Goal: Information Seeking & Learning: Learn about a topic

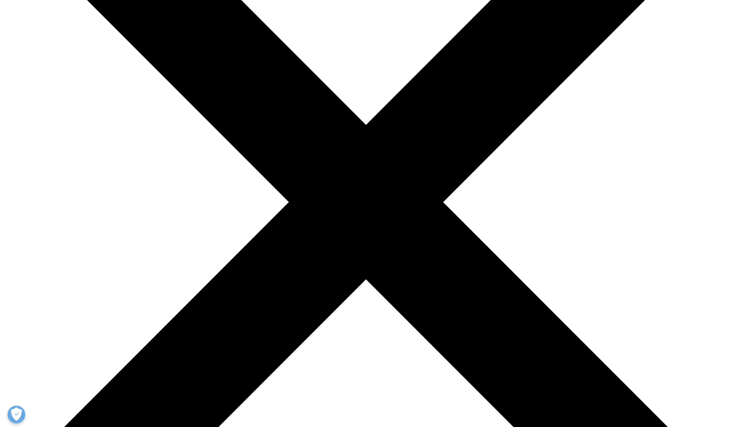
scroll to position [173, 0]
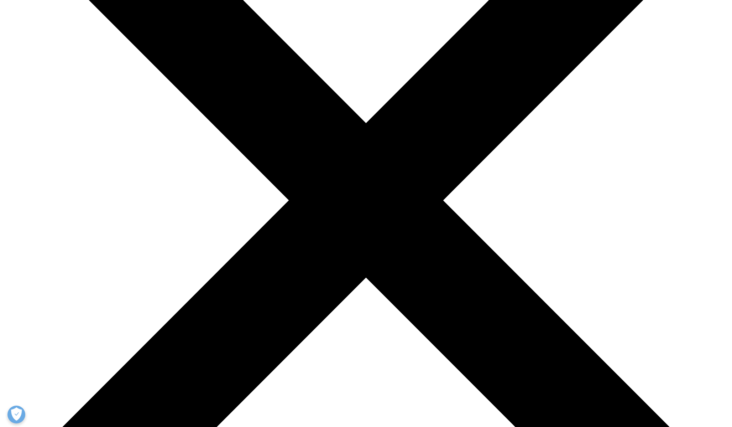
drag, startPoint x: 277, startPoint y: 126, endPoint x: 343, endPoint y: 144, distance: 68.5
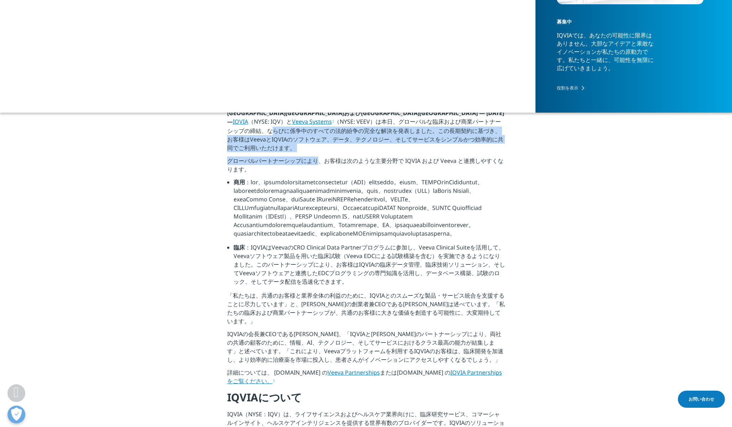
drag, startPoint x: 290, startPoint y: 129, endPoint x: 317, endPoint y: 161, distance: 41.4
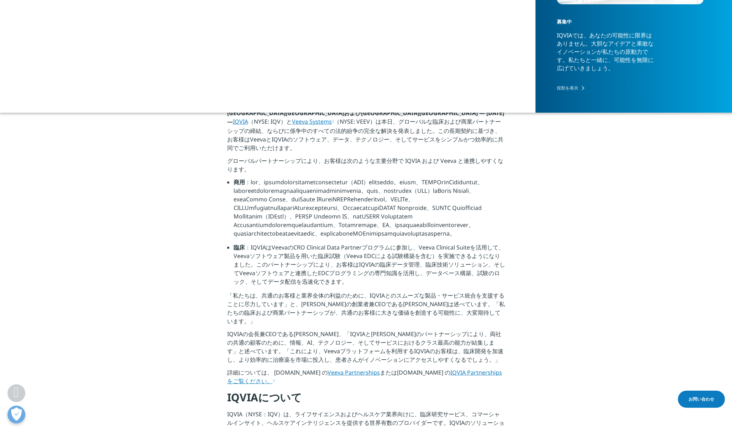
click at [330, 174] on p "グローバルパートナーシップにより、お客様は次のような主要分野で IQVIA および Veeva と連携しやすくなります。" at bounding box center [366, 166] width 278 height 21
drag, startPoint x: 325, startPoint y: 170, endPoint x: 311, endPoint y: 152, distance: 22.9
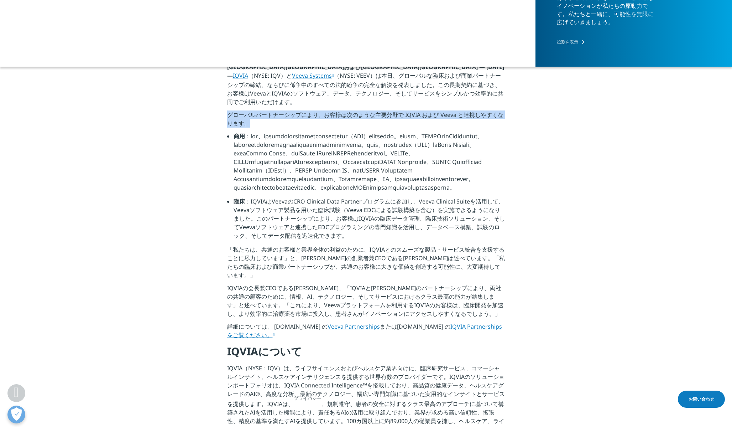
scroll to position [232, 0]
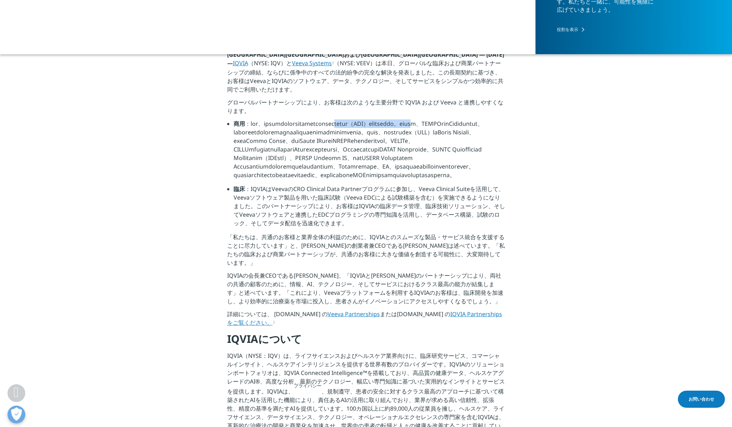
drag, startPoint x: 266, startPoint y: 129, endPoint x: 401, endPoint y: 125, distance: 134.3
click at [401, 125] on font at bounding box center [359, 149] width 250 height 59
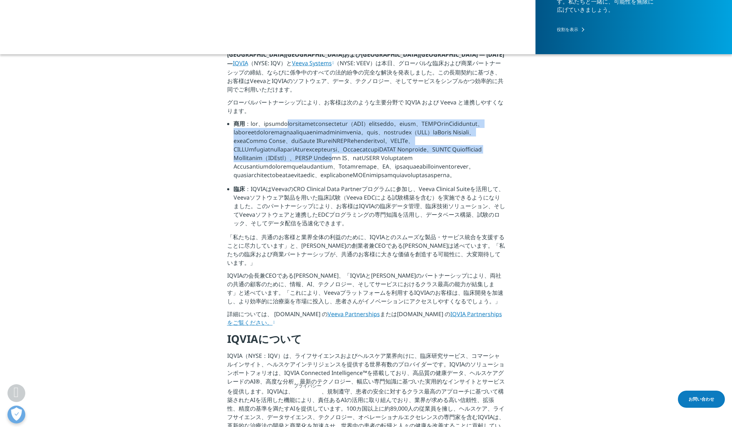
drag, startPoint x: 314, startPoint y: 122, endPoint x: 381, endPoint y: 168, distance: 81.6
click at [381, 168] on font at bounding box center [359, 149] width 250 height 59
click at [367, 162] on li "商用" at bounding box center [370, 151] width 272 height 65
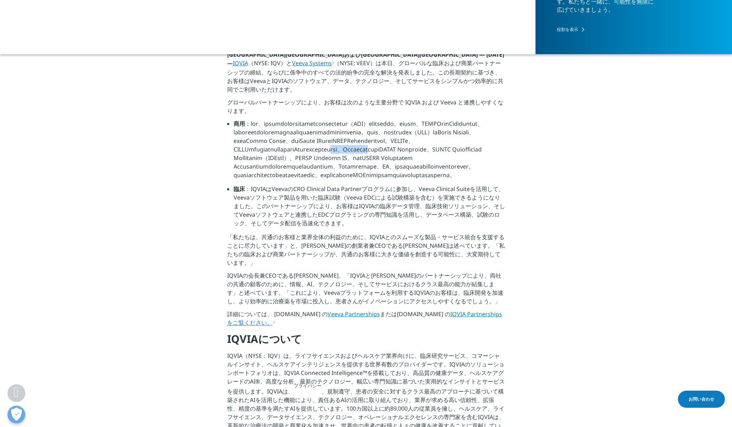
drag, startPoint x: 351, startPoint y: 155, endPoint x: 390, endPoint y: 158, distance: 39.7
click at [404, 158] on font at bounding box center [359, 149] width 250 height 59
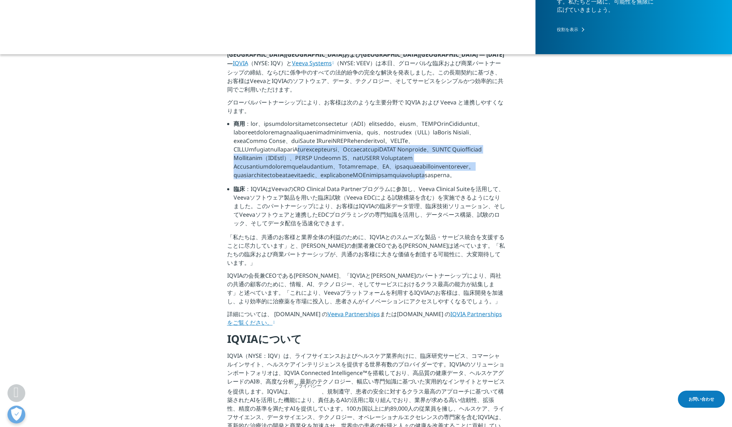
drag, startPoint x: 309, startPoint y: 159, endPoint x: 375, endPoint y: 195, distance: 75.0
click at [371, 179] on font at bounding box center [359, 149] width 250 height 59
drag, startPoint x: 254, startPoint y: 204, endPoint x: 300, endPoint y: 250, distance: 65.0
click at [300, 250] on div "ノースカロライナ州リサーチ・トライアングル・パークおよび[GEOGRAPHIC_DATA]プレザントン — [DATE] — IQVIA （NYSE: IQV…" at bounding box center [366, 383] width 278 height 667
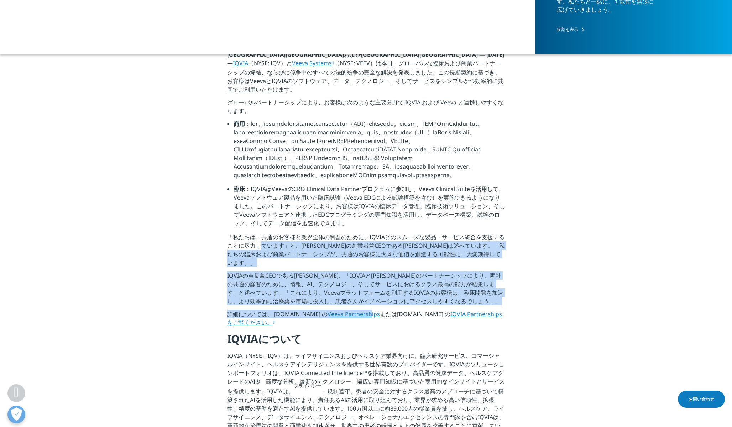
drag, startPoint x: 261, startPoint y: 261, endPoint x: 349, endPoint y: 322, distance: 107.2
click at [349, 322] on div "ノースカロライナ州リサーチ・トライアングル・パークおよび[GEOGRAPHIC_DATA]プレザントン — [DATE] — IQVIA （NYSE: IQV…" at bounding box center [366, 383] width 278 height 667
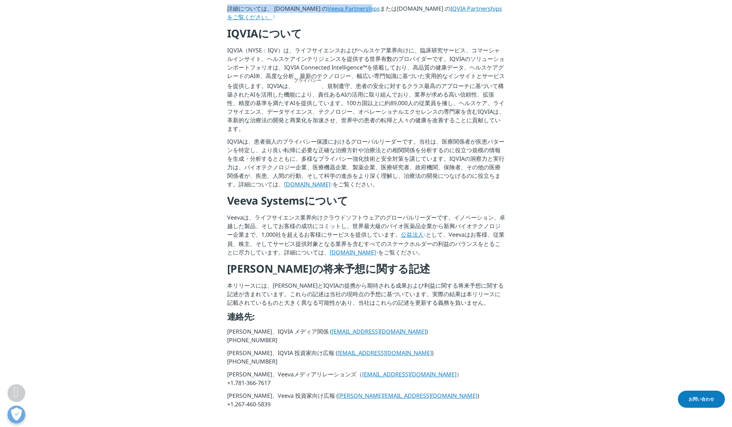
scroll to position [535, 0]
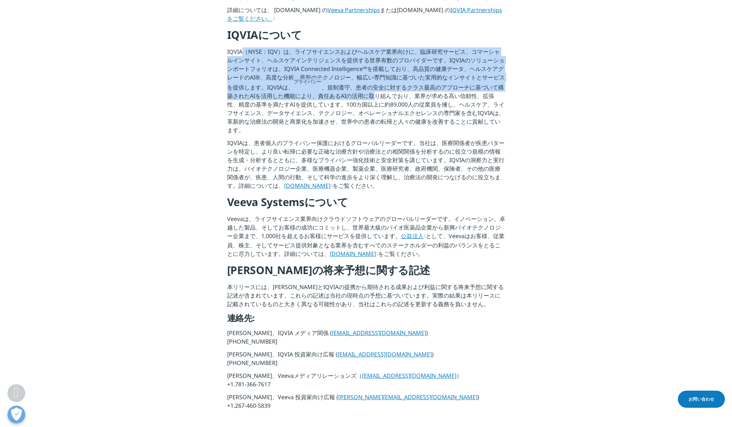
drag, startPoint x: 241, startPoint y: 59, endPoint x: 370, endPoint y: 109, distance: 137.9
click at [370, 109] on p "IQVIA（NYSE：IQV）は、ライフサイエンスおよびヘルスケア業界向けに、臨床研究サービス、コマーシャルインサイト、ヘルスケアインテリジェンスを提供する世…" at bounding box center [366, 92] width 278 height 91
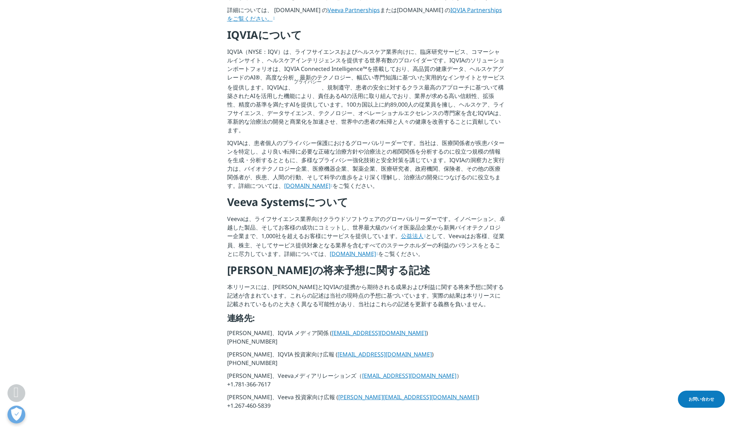
click at [361, 119] on font "、規制遵守、患者の安全に対するクラス最高のアプローチに基づいて構築されたAIを活用した機能により、責任あるAIの活用に取り組んでおり、業界が求める高い信頼性、…" at bounding box center [365, 108] width 277 height 51
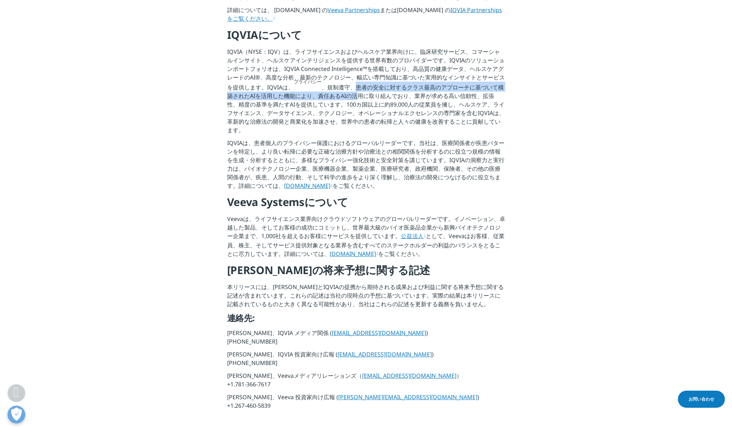
drag, startPoint x: 347, startPoint y: 95, endPoint x: 354, endPoint y: 109, distance: 15.8
click at [354, 109] on p "IQVIA（NYSE：IQV）は、ライフサイエンスおよびヘルスケア業界向けに、臨床研究サービス、コマーシャルインサイト、ヘルスケアインテリジェンスを提供する世…" at bounding box center [366, 92] width 278 height 91
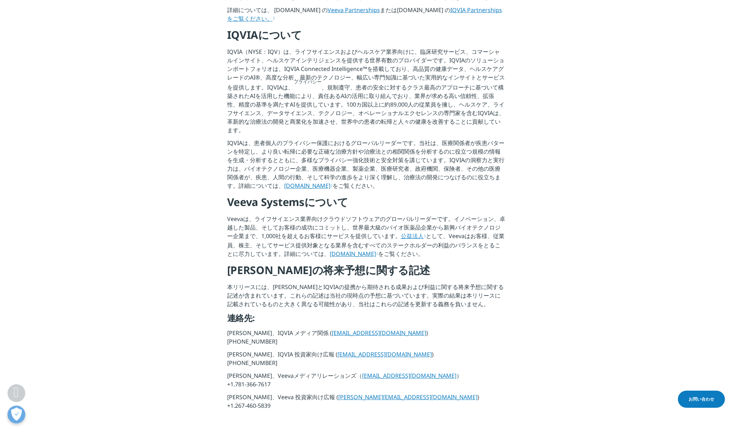
click at [276, 120] on font "、規制遵守、患者の安全に対するクラス最高のアプローチに基づいて構築されたAIを活用した機能により、責任あるAIの活用に取り組んでおり、業界が求める高い信頼性、…" at bounding box center [365, 108] width 277 height 51
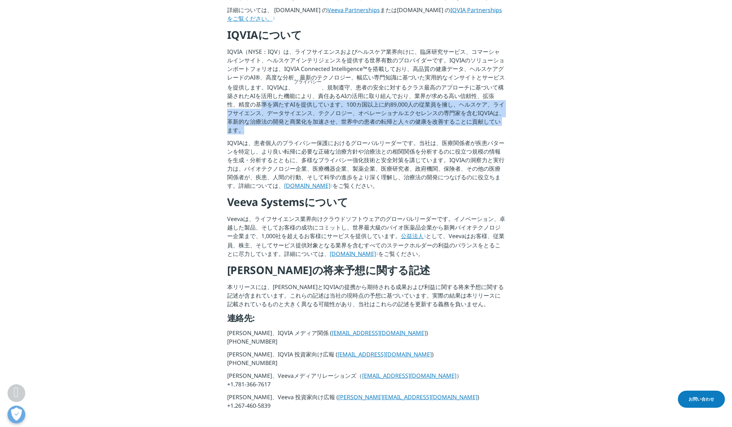
drag, startPoint x: 250, startPoint y: 116, endPoint x: 346, endPoint y: 148, distance: 101.6
click at [346, 138] on p "IQVIA（NYSE：IQV）は、ライフサイエンスおよびヘルスケア業界向けに、臨床研究サービス、コマーシャルインサイト、ヘルスケアインテリジェンスを提供する世…" at bounding box center [366, 92] width 278 height 91
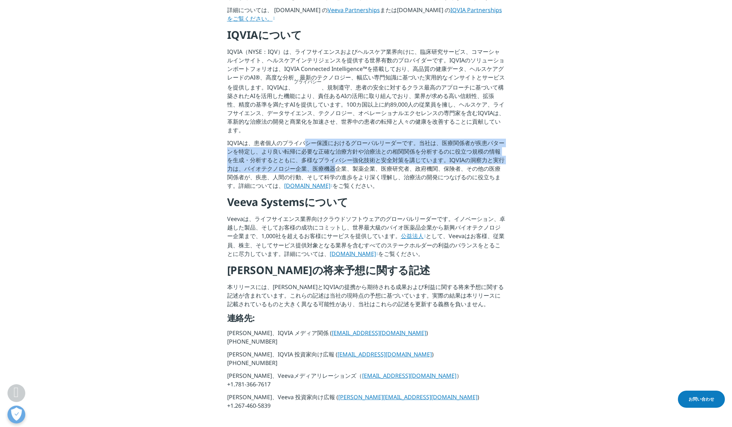
drag, startPoint x: 306, startPoint y: 155, endPoint x: 334, endPoint y: 177, distance: 34.8
click at [334, 177] on font "IQVIAは、患者個人のプライバシー保護におけるグローバルリーダーです。当社は、医療関係者が疾患パターンを特定し、より良い転帰に必要な正確な治療方針や治療法と…" at bounding box center [365, 164] width 277 height 51
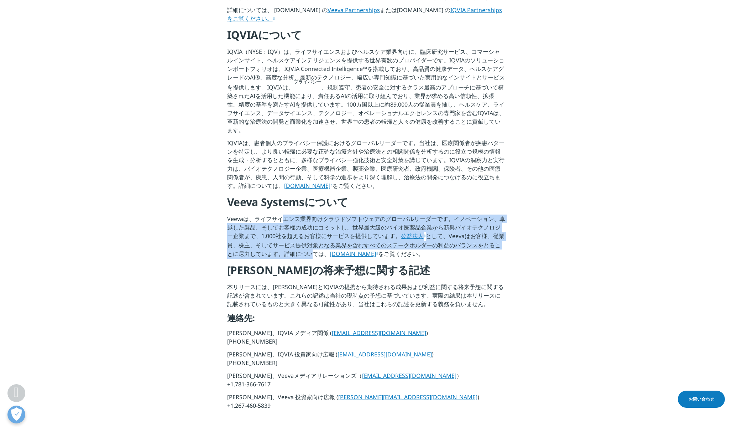
drag, startPoint x: 283, startPoint y: 231, endPoint x: 303, endPoint y: 268, distance: 42.2
click at [303, 263] on p "Veevaは、ライフサイエンス業界向けクラウドソフトウェアのグローバルリーダーです。イノベーション、卓越した製品、そしてお客様の成功にコミットし、世界最大級の…" at bounding box center [366, 238] width 278 height 48
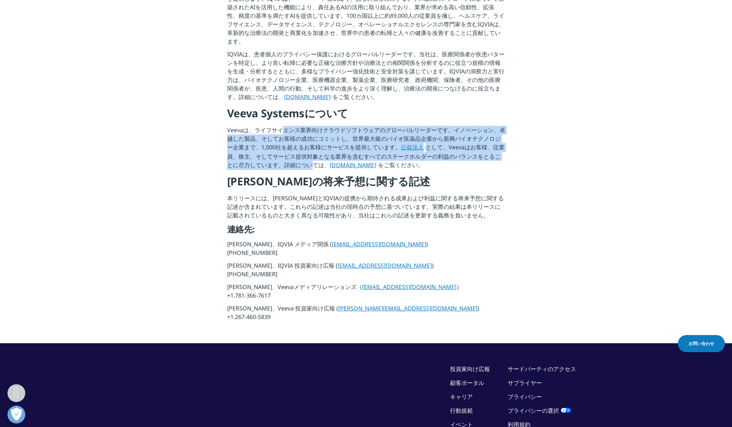
scroll to position [626, 0]
